Goal: Task Accomplishment & Management: Manage account settings

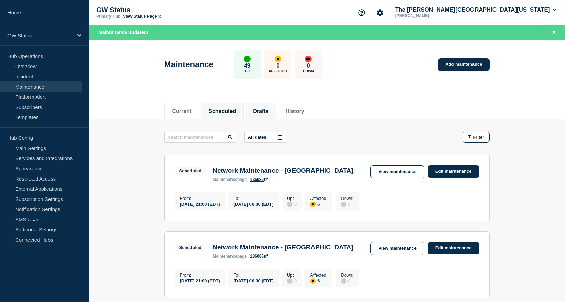
click at [262, 110] on button "Drafts" at bounding box center [261, 111] width 16 height 6
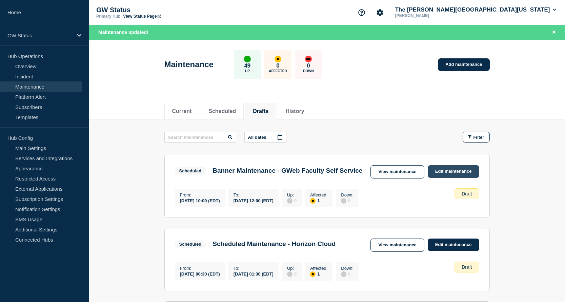
click at [454, 171] on link "Edit maintenance" at bounding box center [453, 171] width 51 height 13
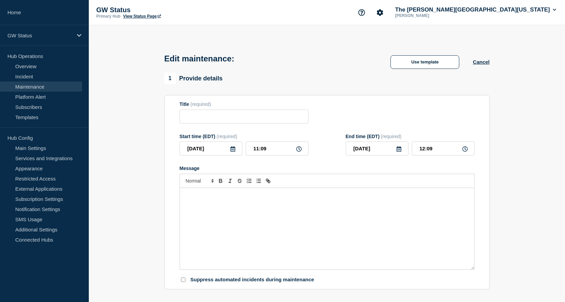
type input "Banner Maintenance - GWeb Faculty Self Service"
type input "[DATE]"
type input "10:00"
type input "[DATE]"
type input "12:00"
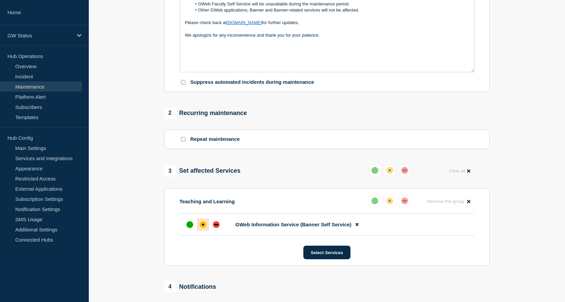
scroll to position [304, 0]
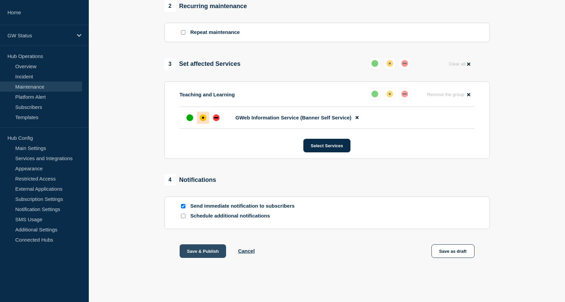
click at [190, 250] on button "Save & Publish" at bounding box center [203, 251] width 47 height 14
